Goal: Information Seeking & Learning: Check status

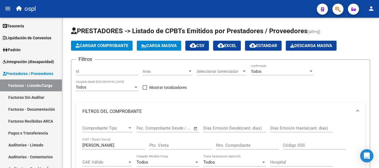
scroll to position [1, 0]
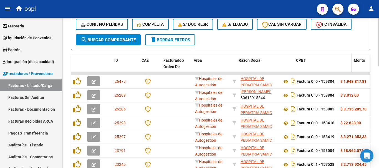
drag, startPoint x: 279, startPoint y: 61, endPoint x: 295, endPoint y: 62, distance: 16.6
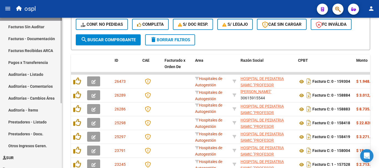
scroll to position [83, 0]
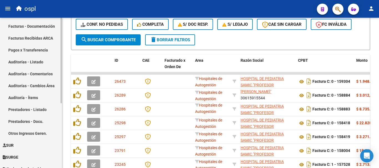
click at [36, 63] on link "Auditorías - Listado" at bounding box center [31, 62] width 62 height 12
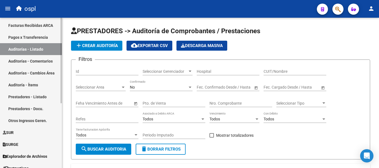
scroll to position [114, 0]
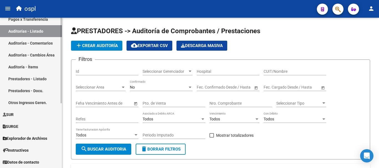
click at [30, 40] on link "Auditorías - Comentarios" at bounding box center [31, 43] width 62 height 12
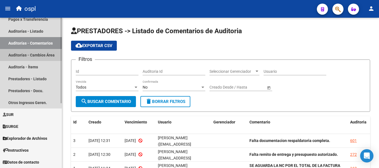
click at [31, 55] on link "Auditorías - Cambios Área" at bounding box center [31, 55] width 62 height 12
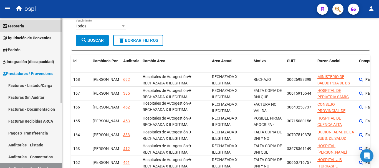
click at [28, 24] on link "Tesorería" at bounding box center [31, 26] width 62 height 12
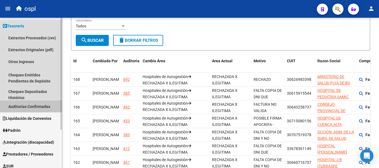
click at [35, 106] on link "Auditorías Confirmadas" at bounding box center [31, 107] width 62 height 12
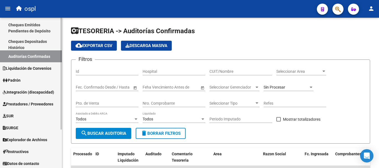
scroll to position [52, 0]
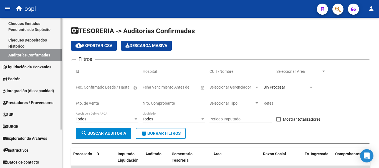
click at [28, 102] on span "Prestadores / Proveedores" at bounding box center [28, 103] width 50 height 6
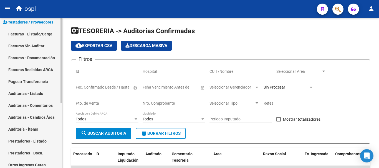
click at [31, 37] on link "Facturas - Listado/Carga" at bounding box center [31, 34] width 62 height 12
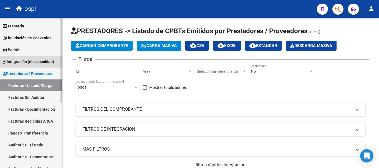
click at [27, 62] on span "Integración (discapacidad)" at bounding box center [28, 62] width 51 height 6
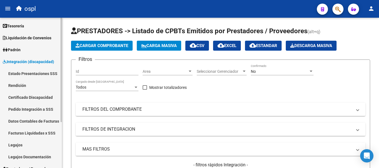
click at [25, 146] on link "Legajos" at bounding box center [31, 145] width 62 height 12
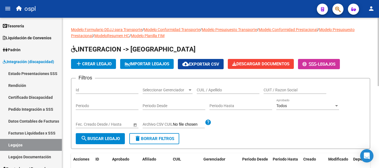
click at [285, 89] on input "CUIT / Razon Social" at bounding box center [294, 90] width 63 height 5
type input "aleman"
click at [113, 139] on span "search Buscar Legajo" at bounding box center [100, 138] width 39 height 5
drag, startPoint x: 282, startPoint y: 89, endPoint x: 258, endPoint y: 88, distance: 23.8
click at [258, 88] on div "Filtros Id Seleccionar Gerenciador Seleccionar Gerenciador CUIL / Apellido alem…" at bounding box center [220, 108] width 289 height 50
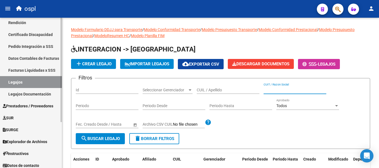
scroll to position [66, 0]
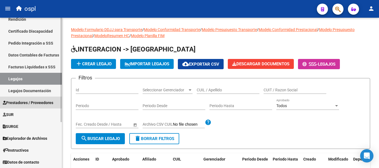
click at [47, 102] on span "Prestadores / Proveedores" at bounding box center [28, 103] width 50 height 6
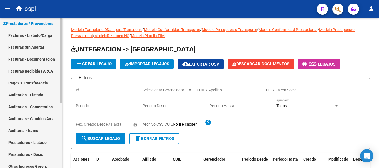
scroll to position [39, 0]
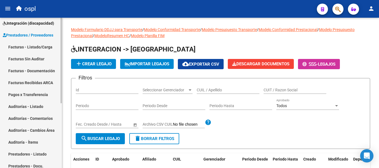
click at [38, 44] on link "Facturas - Listado/Carga" at bounding box center [31, 47] width 62 height 12
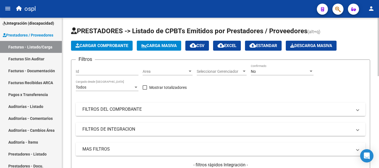
click at [109, 110] on mat-panel-title "FILTROS DEL COMPROBANTE" at bounding box center [216, 109] width 269 height 6
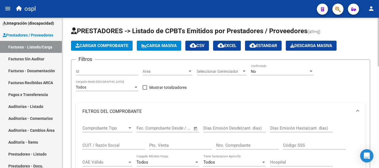
click at [114, 144] on input "CUIT / Razón Social" at bounding box center [113, 145] width 63 height 5
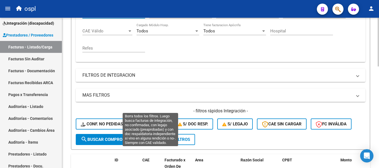
scroll to position [166, 0]
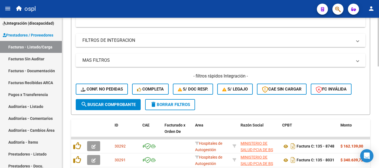
type input "[PERSON_NAME]"
click at [116, 107] on span "search Buscar Comprobante" at bounding box center [108, 104] width 55 height 5
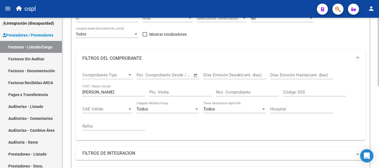
scroll to position [0, 0]
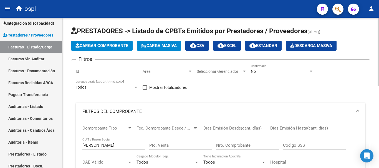
click at [279, 70] on div "No" at bounding box center [280, 71] width 58 height 5
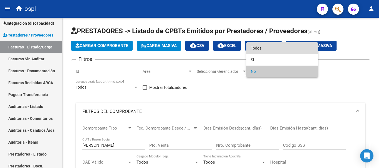
click at [279, 48] on span "Todos" at bounding box center [282, 48] width 63 height 12
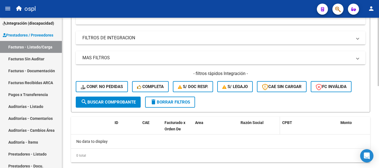
scroll to position [181, 0]
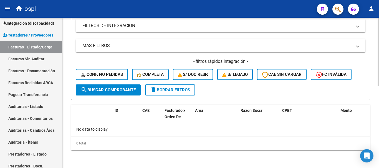
click at [97, 93] on button "search Buscar Comprobante" at bounding box center [108, 90] width 65 height 11
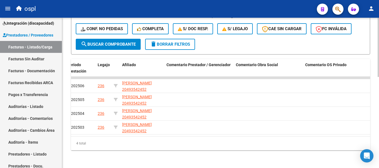
scroll to position [0, 783]
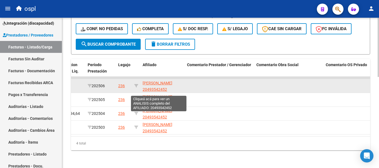
click at [155, 81] on span "[PERSON_NAME] 20493542452" at bounding box center [157, 86] width 30 height 11
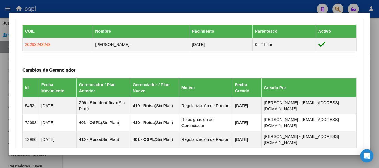
scroll to position [277, 0]
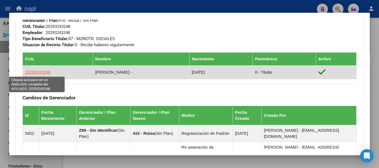
click at [43, 72] on span "20293243248" at bounding box center [37, 72] width 25 height 5
type textarea "20293243248"
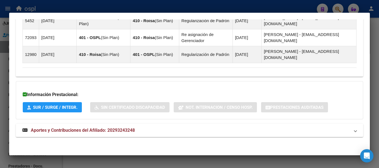
scroll to position [391, 0]
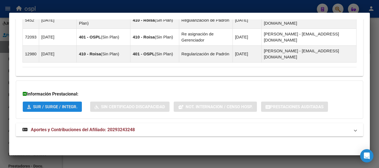
click at [63, 107] on span "SUR / SURGE / INTEGR." at bounding box center [55, 106] width 44 height 5
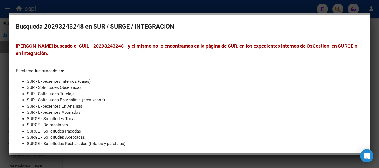
click at [266, 6] on div at bounding box center [189, 84] width 379 height 168
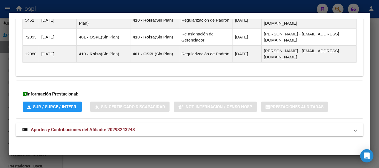
click at [266, 6] on div at bounding box center [189, 84] width 379 height 168
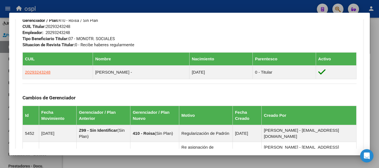
click at [261, 9] on div at bounding box center [189, 84] width 379 height 168
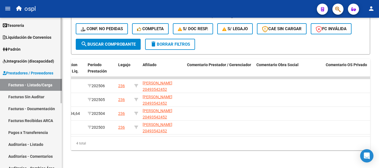
scroll to position [0, 0]
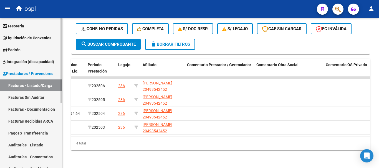
click at [42, 75] on span "Prestadores / Proveedores" at bounding box center [28, 74] width 50 height 6
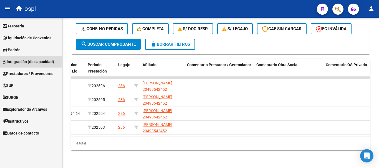
click at [39, 63] on span "Integración (discapacidad)" at bounding box center [28, 62] width 51 height 6
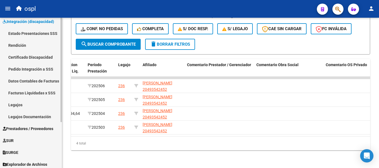
scroll to position [55, 0]
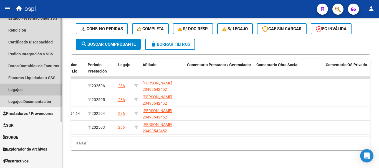
click at [29, 90] on link "Legajos" at bounding box center [31, 90] width 62 height 12
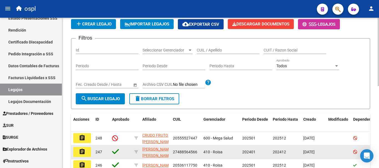
scroll to position [28, 0]
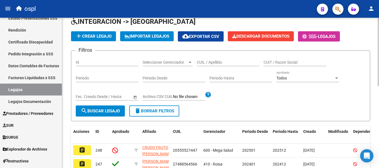
click at [231, 59] on div "CUIL / Apellido" at bounding box center [228, 60] width 63 height 11
type input "[PERSON_NAME]"
click at [106, 113] on span "search Buscar Legajo" at bounding box center [100, 111] width 39 height 5
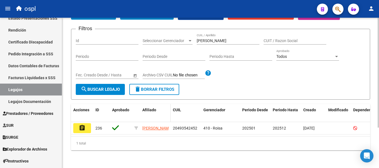
scroll to position [55, 0]
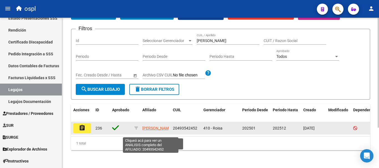
click at [154, 126] on span "[PERSON_NAME]" at bounding box center [157, 128] width 30 height 4
type textarea "20493542452"
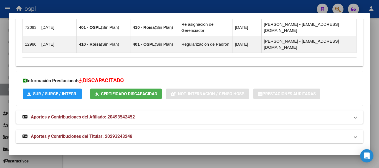
scroll to position [392, 0]
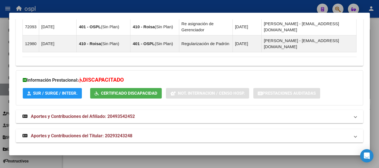
click at [78, 9] on div at bounding box center [189, 84] width 379 height 168
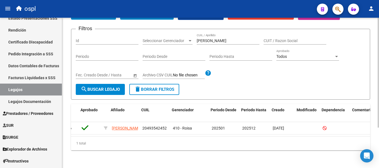
scroll to position [0, 0]
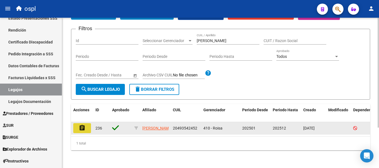
click at [85, 125] on mat-icon "assignment" at bounding box center [82, 128] width 7 height 7
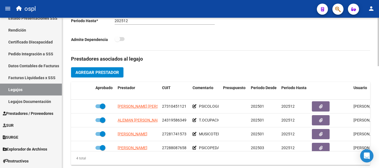
scroll to position [194, 0]
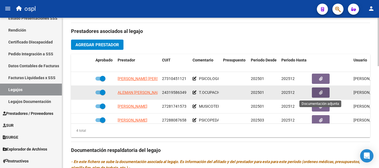
click at [320, 91] on span "button" at bounding box center [321, 92] width 4 height 5
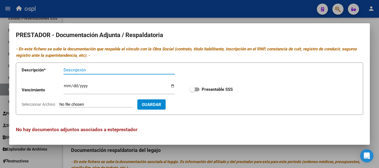
click at [192, 151] on div at bounding box center [189, 84] width 379 height 168
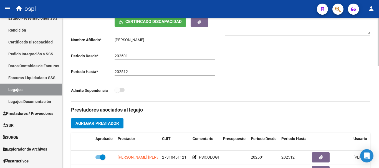
scroll to position [111, 0]
